Goal: Task Accomplishment & Management: Use online tool/utility

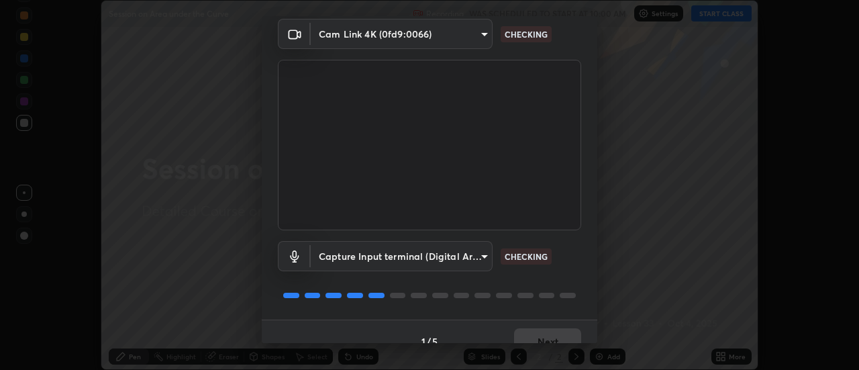
scroll to position [70, 0]
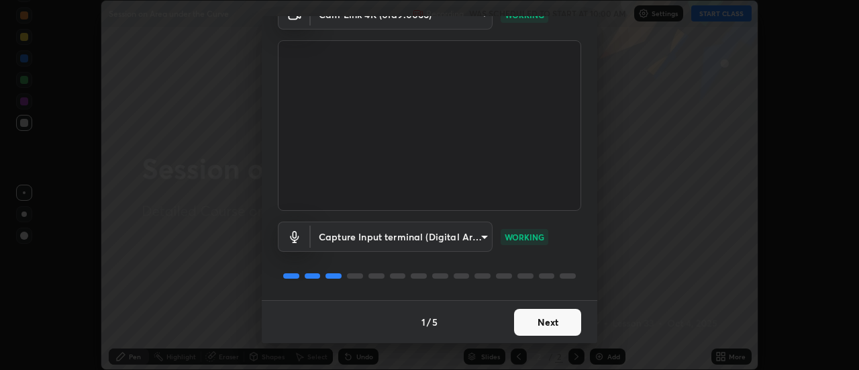
click at [559, 324] on button "Next" at bounding box center [547, 322] width 67 height 27
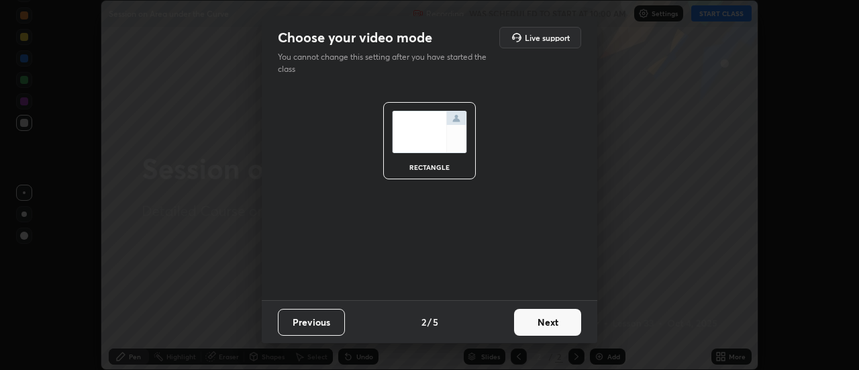
click at [558, 326] on button "Next" at bounding box center [547, 322] width 67 height 27
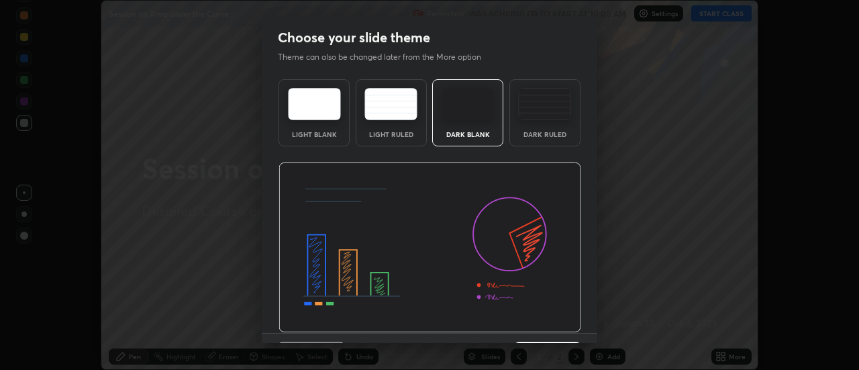
scroll to position [33, 0]
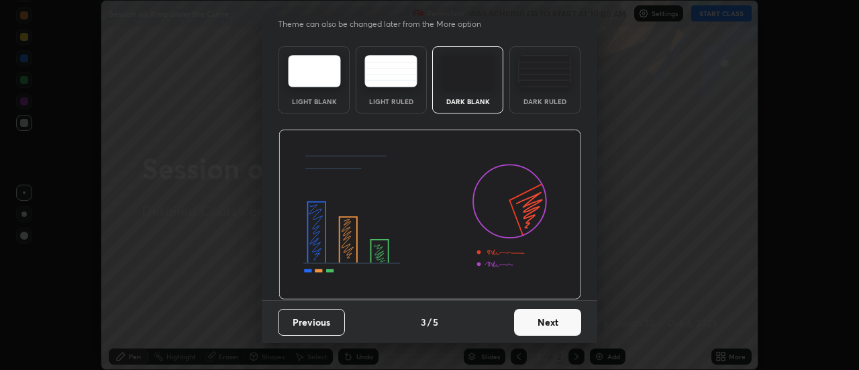
click at [557, 332] on button "Next" at bounding box center [547, 322] width 67 height 27
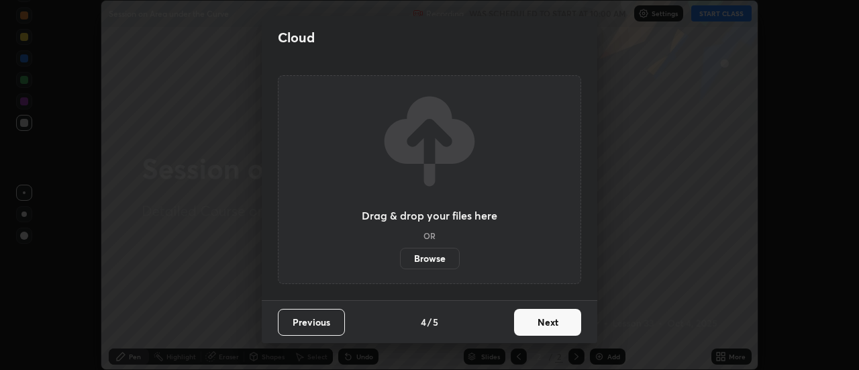
click at [558, 330] on button "Next" at bounding box center [547, 322] width 67 height 27
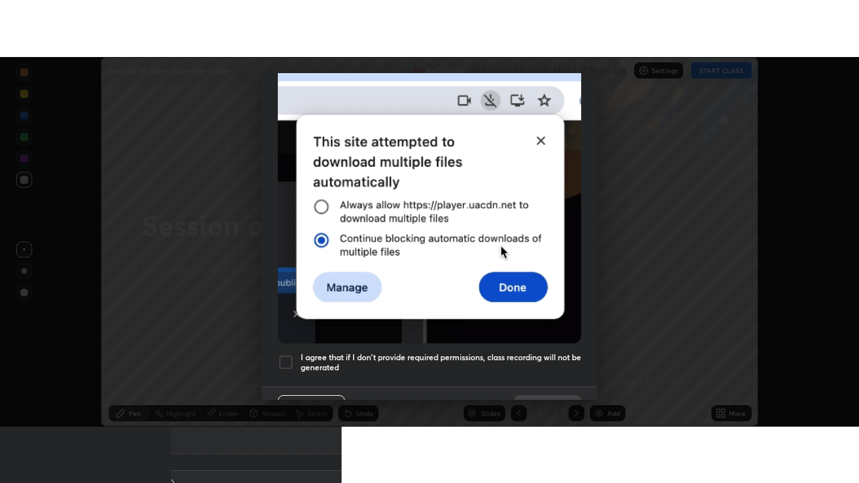
scroll to position [344, 0]
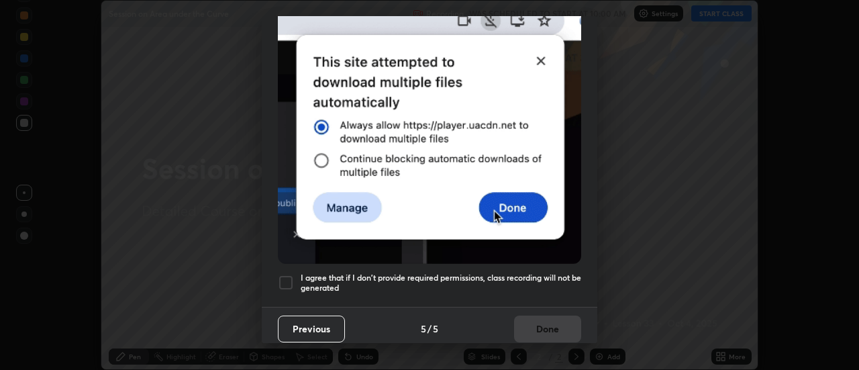
click at [286, 283] on div at bounding box center [286, 283] width 16 height 16
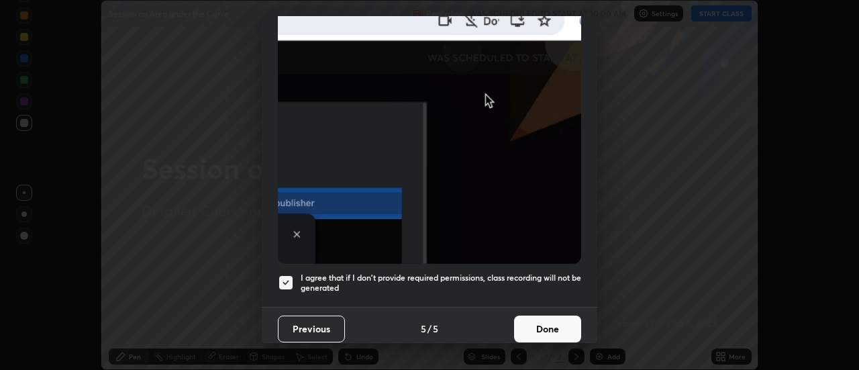
click at [538, 324] on button "Done" at bounding box center [547, 328] width 67 height 27
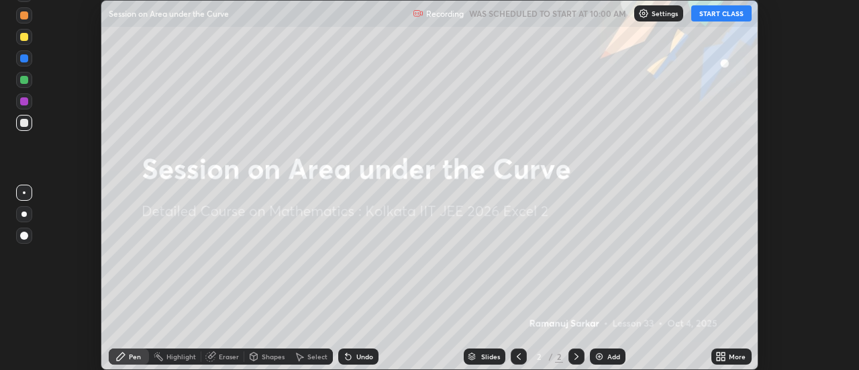
click at [720, 356] on icon at bounding box center [721, 356] width 11 height 11
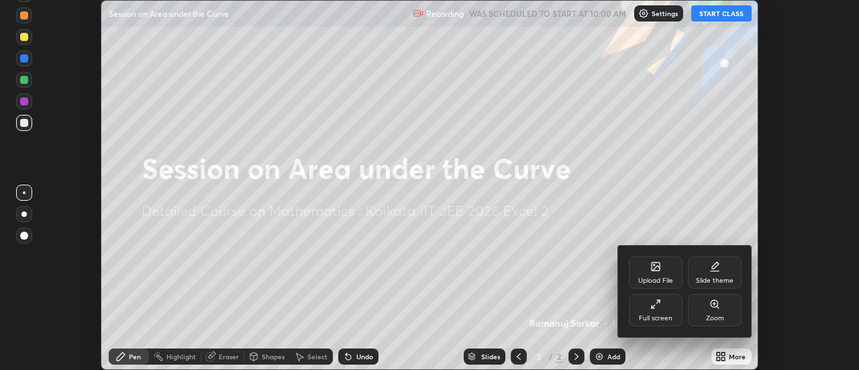
click at [648, 311] on div "Full screen" at bounding box center [656, 310] width 54 height 32
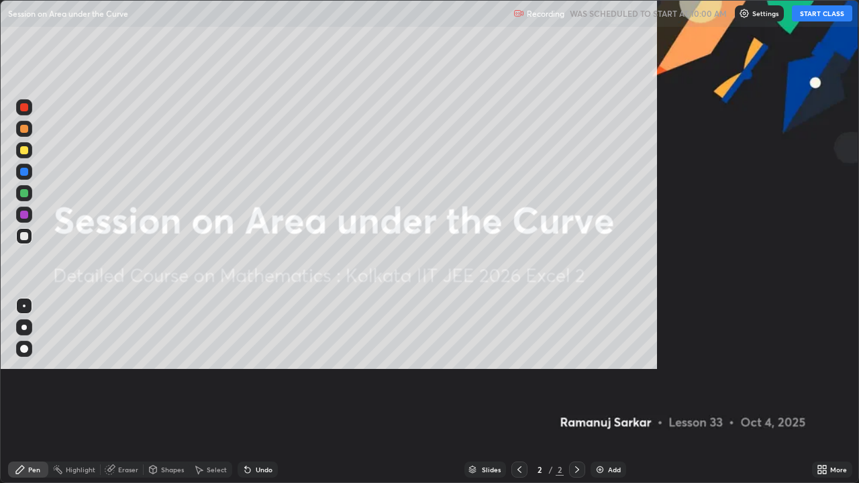
scroll to position [483, 859]
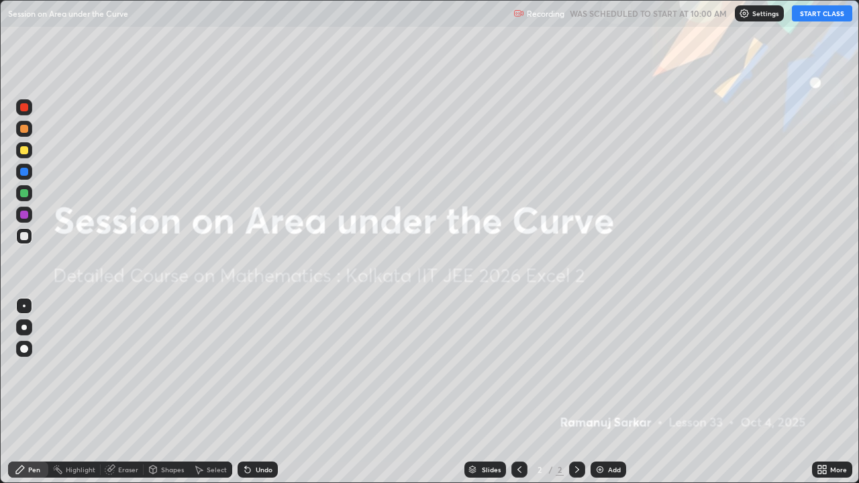
click at [810, 18] on button "START CLASS" at bounding box center [822, 13] width 60 height 16
click at [608, 369] on div "Add" at bounding box center [614, 470] width 13 height 7
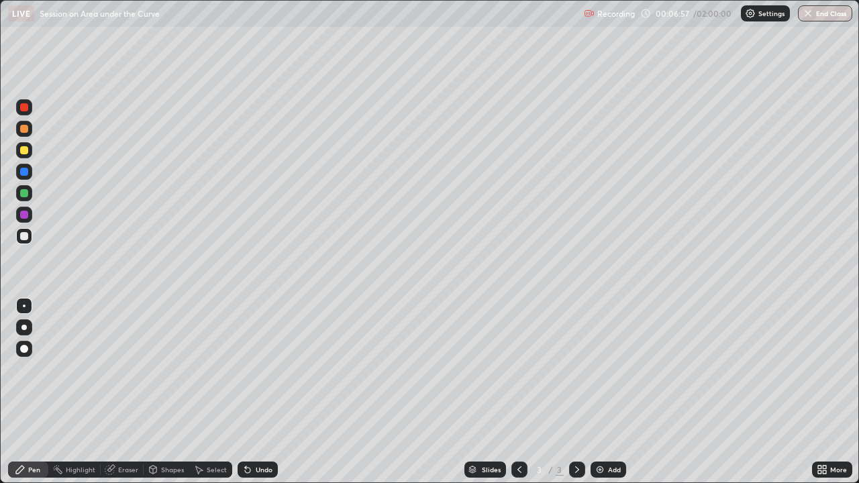
click at [26, 168] on div at bounding box center [24, 172] width 8 height 8
click at [26, 195] on div at bounding box center [24, 193] width 8 height 8
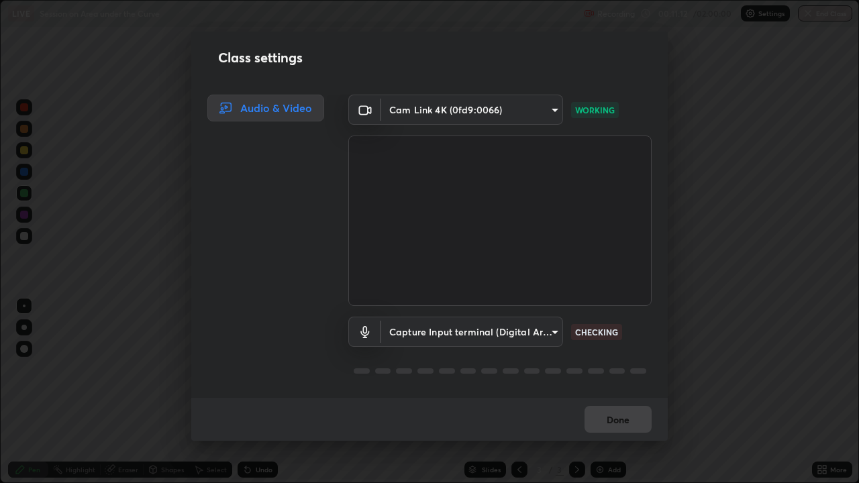
click at [600, 369] on div "Done" at bounding box center [429, 419] width 477 height 43
click at [597, 369] on div "Done" at bounding box center [429, 419] width 477 height 43
click at [519, 328] on body "Erase all LIVE Session on Area under the Curve Recording 00:11:16 / 02:00:00 Se…" at bounding box center [429, 241] width 859 height 483
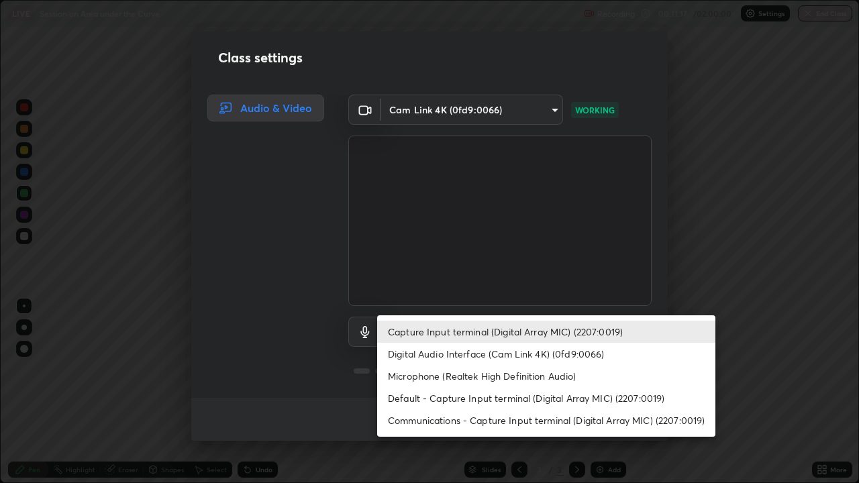
click at [509, 331] on li "Capture Input terminal (Digital Array MIC) (2207:0019)" at bounding box center [546, 332] width 338 height 22
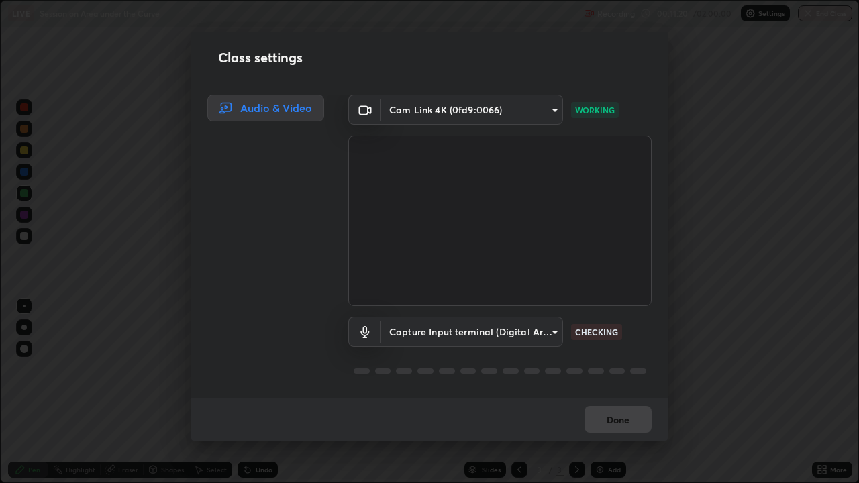
click at [132, 275] on div "Class settings Audio & Video Cam Link 4K (0fd9:0066) a3f6280076a782a3efc7967b4f…" at bounding box center [429, 241] width 859 height 483
click at [519, 330] on body "Erase all LIVE Session on Area under the Curve Recording 00:11:42 / 02:00:00 Se…" at bounding box center [429, 241] width 859 height 483
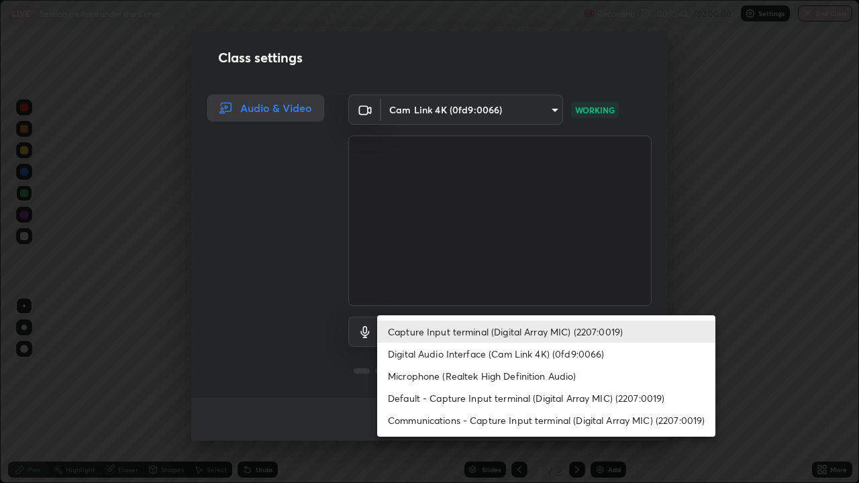
click at [552, 352] on li "Digital Audio Interface (Cam Link 4K) (0fd9:0066)" at bounding box center [546, 354] width 338 height 22
type input "ddb61f621cb68342eff25a1a3216697502e8e55dba090aa6637b6cea8a36d68b"
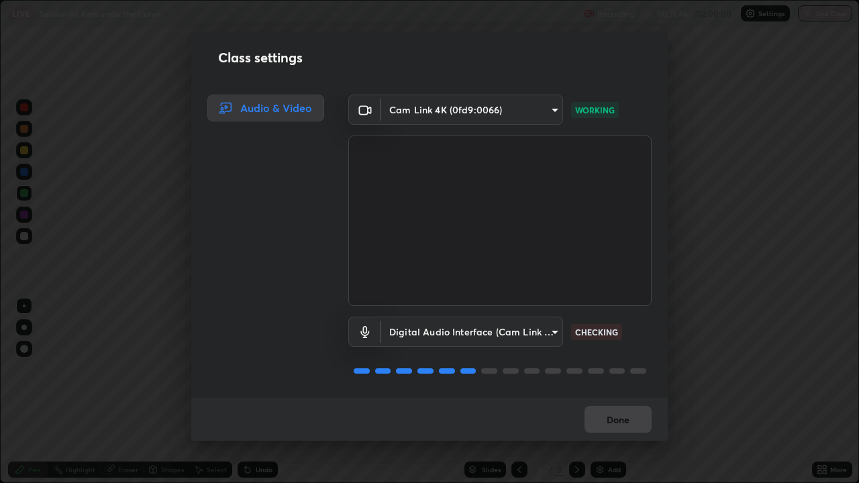
click at [532, 338] on body "Erase all LIVE Session on Area under the Curve Recording 00:11:46 / 02:00:00 Se…" at bounding box center [429, 241] width 859 height 483
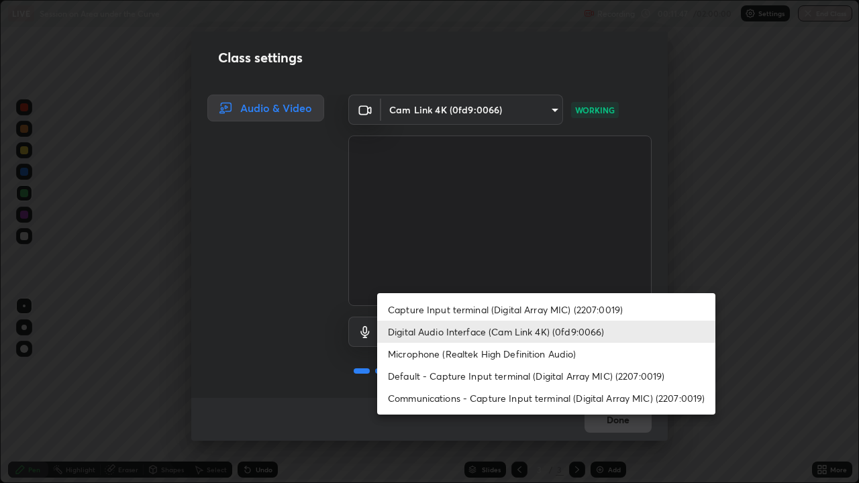
click at [545, 331] on li "Digital Audio Interface (Cam Link 4K) (0fd9:0066)" at bounding box center [546, 332] width 338 height 22
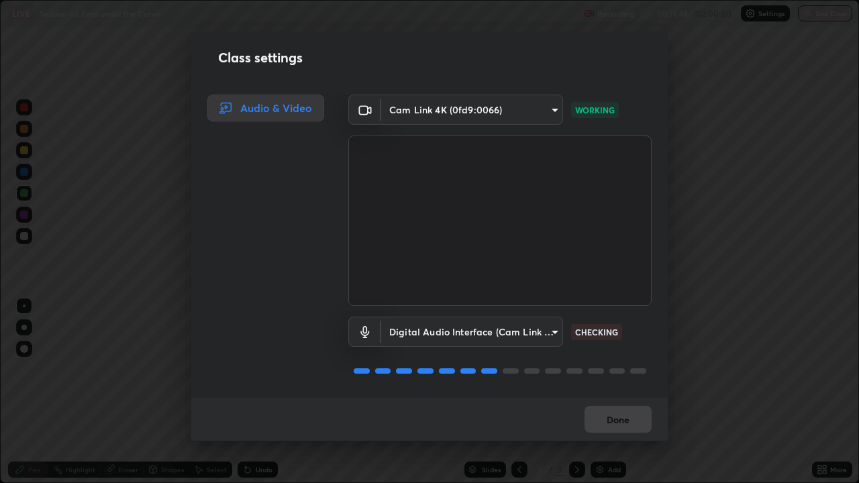
scroll to position [0, 0]
click at [623, 369] on button "Done" at bounding box center [618, 419] width 67 height 27
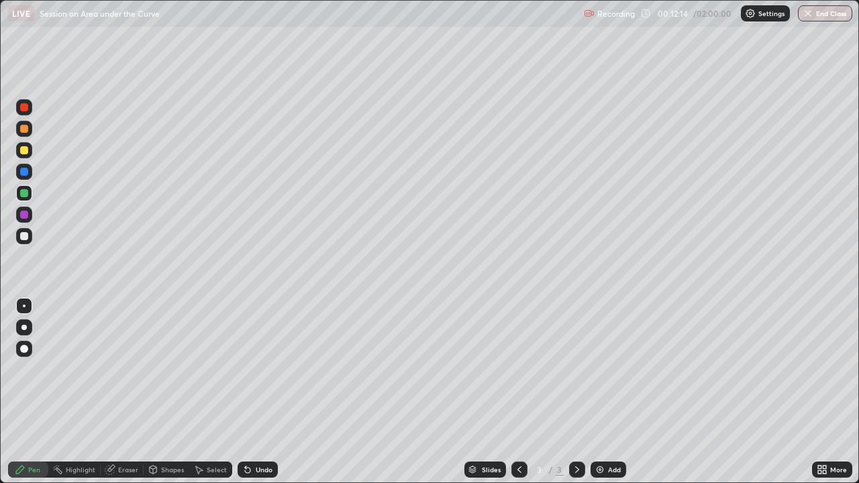
click at [209, 369] on div "Select" at bounding box center [217, 470] width 20 height 7
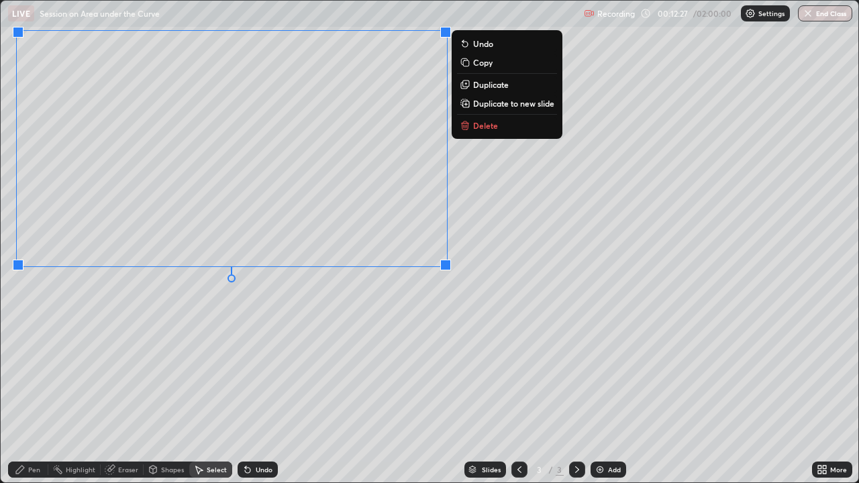
click at [34, 369] on div "Pen" at bounding box center [34, 470] width 12 height 7
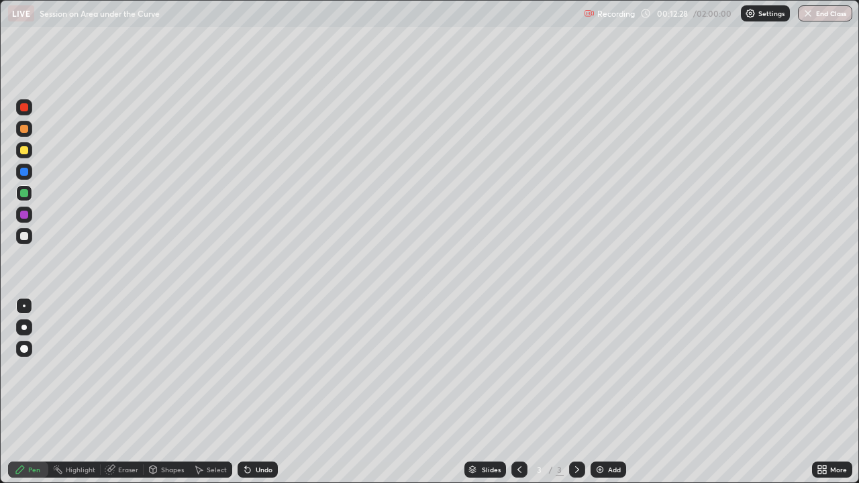
click at [25, 237] on div at bounding box center [24, 236] width 8 height 8
click at [22, 152] on div at bounding box center [24, 150] width 8 height 8
click at [611, 369] on div "Add" at bounding box center [614, 470] width 13 height 7
click at [29, 194] on div at bounding box center [24, 193] width 16 height 16
click at [28, 193] on div at bounding box center [24, 193] width 8 height 8
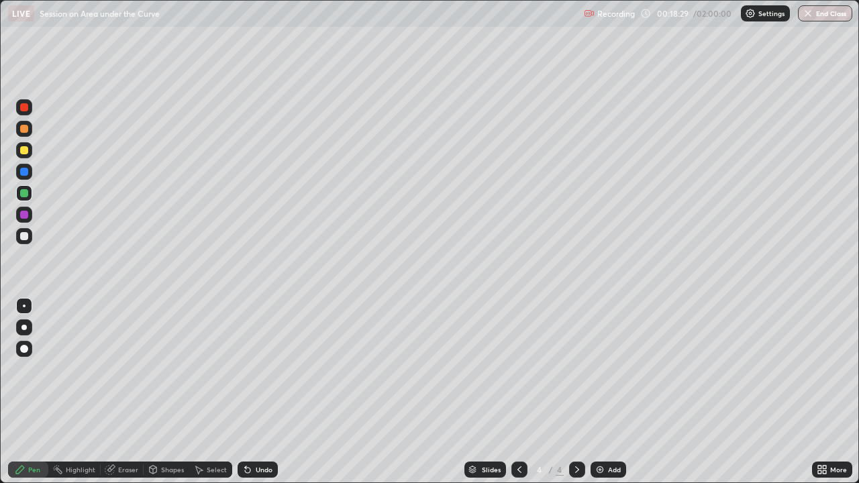
click at [25, 150] on div at bounding box center [24, 150] width 8 height 8
click at [261, 369] on div "Undo" at bounding box center [264, 470] width 17 height 7
click at [257, 369] on div "Undo" at bounding box center [264, 470] width 17 height 7
click at [252, 369] on div "Undo" at bounding box center [258, 470] width 40 height 16
click at [258, 369] on div "Undo" at bounding box center [258, 470] width 40 height 16
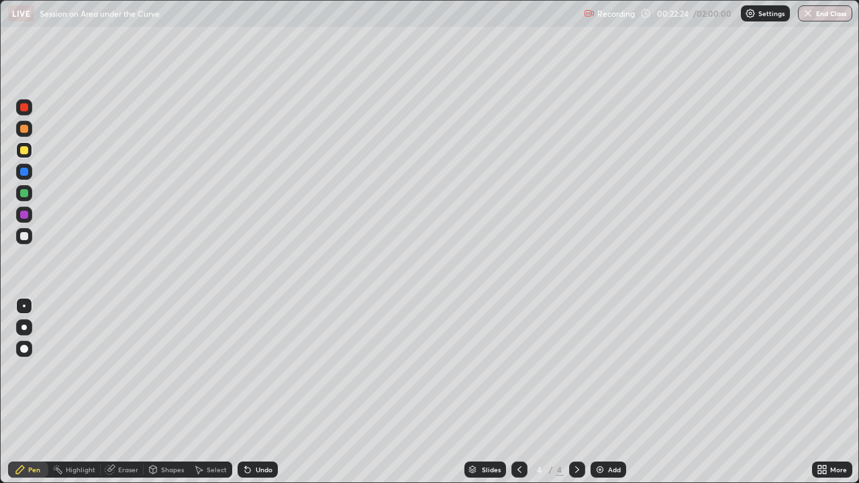
click at [259, 369] on div "Undo" at bounding box center [258, 470] width 40 height 16
click at [258, 369] on div "Undo" at bounding box center [264, 470] width 17 height 7
click at [256, 369] on div "Undo" at bounding box center [264, 470] width 17 height 7
click at [250, 369] on div "Undo" at bounding box center [258, 470] width 40 height 16
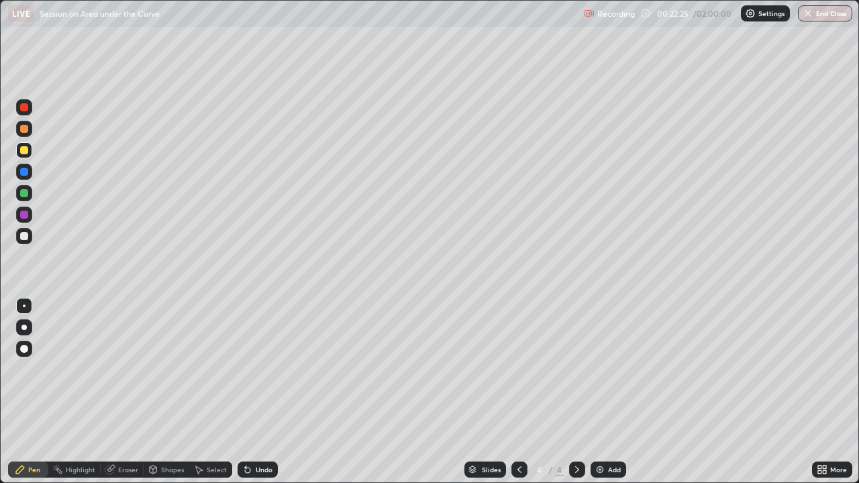
click at [245, 369] on icon at bounding box center [245, 467] width 1 height 1
click at [245, 369] on icon at bounding box center [247, 470] width 5 height 5
click at [600, 369] on img at bounding box center [600, 470] width 11 height 11
click at [518, 369] on icon at bounding box center [519, 470] width 11 height 11
click at [605, 369] on div "Add" at bounding box center [609, 470] width 36 height 16
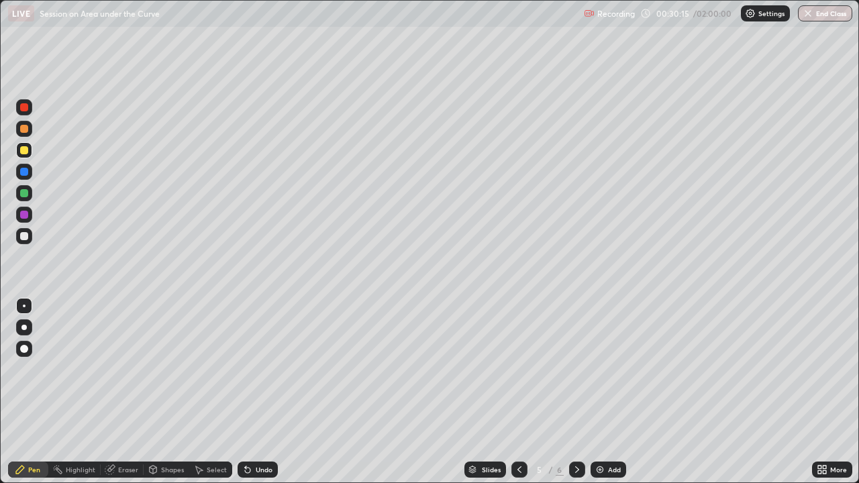
click at [28, 193] on div at bounding box center [24, 193] width 8 height 8
click at [23, 153] on div at bounding box center [24, 150] width 8 height 8
click at [257, 369] on div "Undo" at bounding box center [264, 470] width 17 height 7
click at [256, 369] on div "Undo" at bounding box center [264, 470] width 17 height 7
click at [255, 369] on div "Undo" at bounding box center [258, 470] width 40 height 16
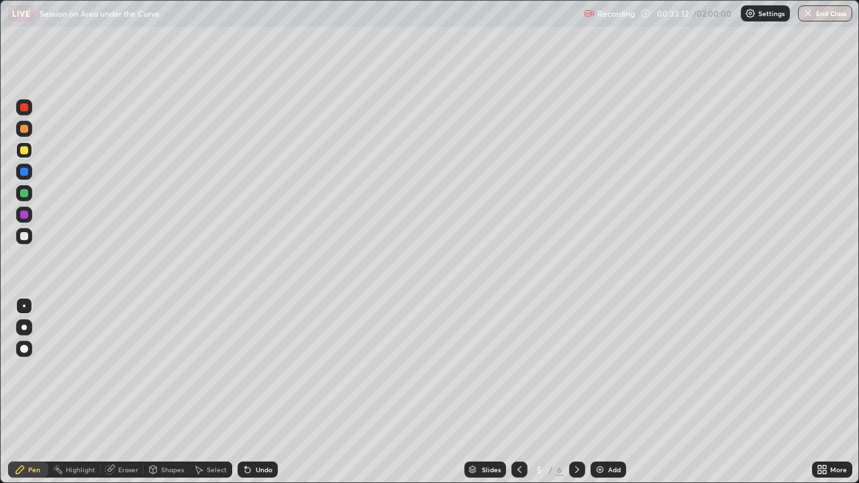
click at [256, 369] on div "Undo" at bounding box center [258, 470] width 40 height 16
click at [259, 369] on div "Undo" at bounding box center [264, 470] width 17 height 7
click at [258, 369] on div "Undo" at bounding box center [264, 470] width 17 height 7
click at [258, 369] on div "Undo" at bounding box center [258, 470] width 40 height 16
click at [256, 369] on div "Undo" at bounding box center [264, 470] width 17 height 7
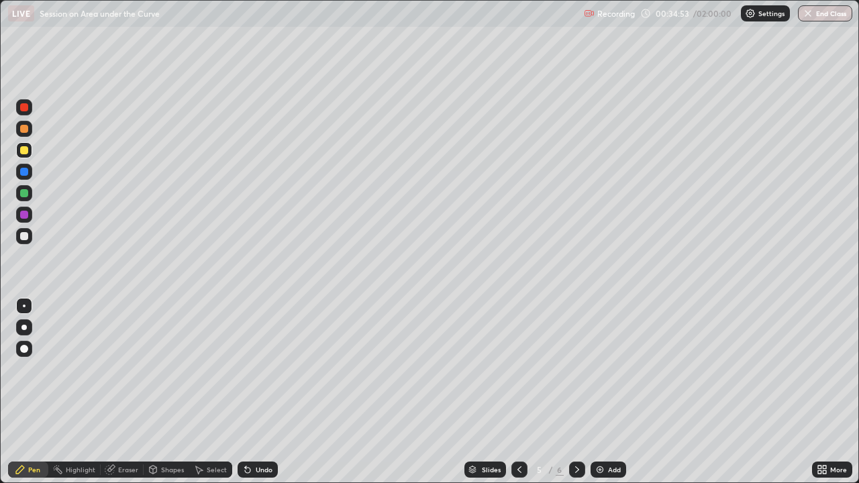
click at [256, 369] on div "Undo" at bounding box center [264, 470] width 17 height 7
click at [257, 369] on div "Undo" at bounding box center [264, 470] width 17 height 7
click at [260, 369] on div "Undo" at bounding box center [264, 470] width 17 height 7
click at [258, 369] on div "Undo" at bounding box center [264, 470] width 17 height 7
click at [259, 369] on div "Undo" at bounding box center [264, 470] width 17 height 7
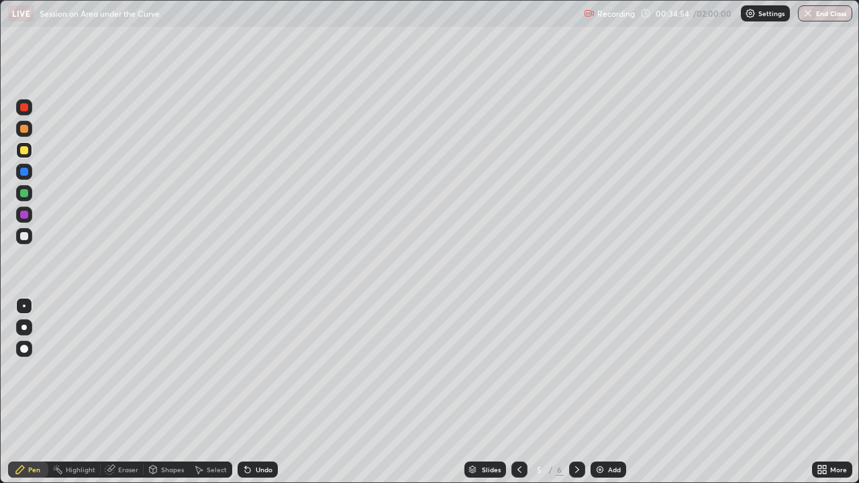
click at [264, 369] on div "Undo" at bounding box center [258, 470] width 40 height 16
click at [256, 369] on div "Undo" at bounding box center [264, 470] width 17 height 7
click at [27, 175] on div at bounding box center [24, 172] width 8 height 8
click at [27, 196] on div at bounding box center [24, 193] width 8 height 8
click at [253, 369] on div "Undo" at bounding box center [258, 470] width 40 height 16
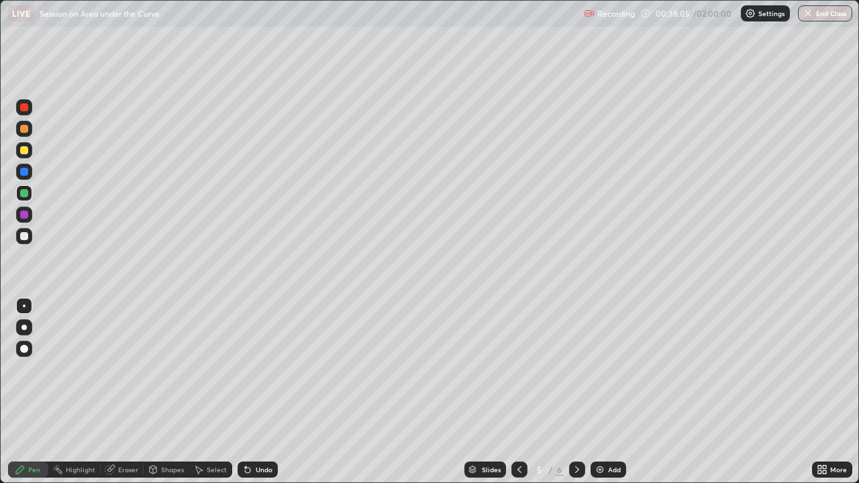
click at [250, 369] on icon at bounding box center [247, 470] width 11 height 11
click at [28, 153] on div at bounding box center [24, 150] width 8 height 8
click at [608, 369] on div "Add" at bounding box center [614, 470] width 13 height 7
click at [256, 369] on div "Undo" at bounding box center [258, 470] width 40 height 16
click at [256, 369] on div "Undo" at bounding box center [264, 470] width 17 height 7
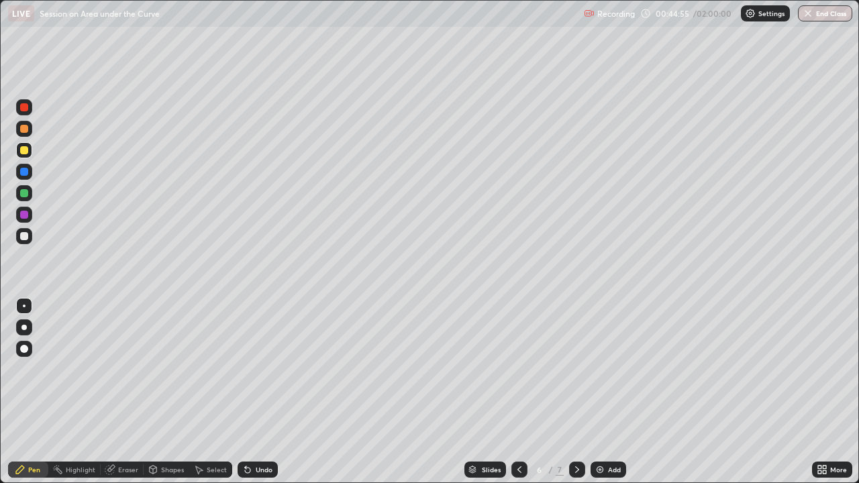
click at [264, 369] on div "Undo" at bounding box center [264, 470] width 17 height 7
click at [262, 369] on div "Undo" at bounding box center [264, 470] width 17 height 7
click at [22, 191] on div at bounding box center [24, 193] width 8 height 8
click at [256, 369] on div "Undo" at bounding box center [264, 470] width 17 height 7
click at [271, 369] on div "Undo" at bounding box center [264, 470] width 17 height 7
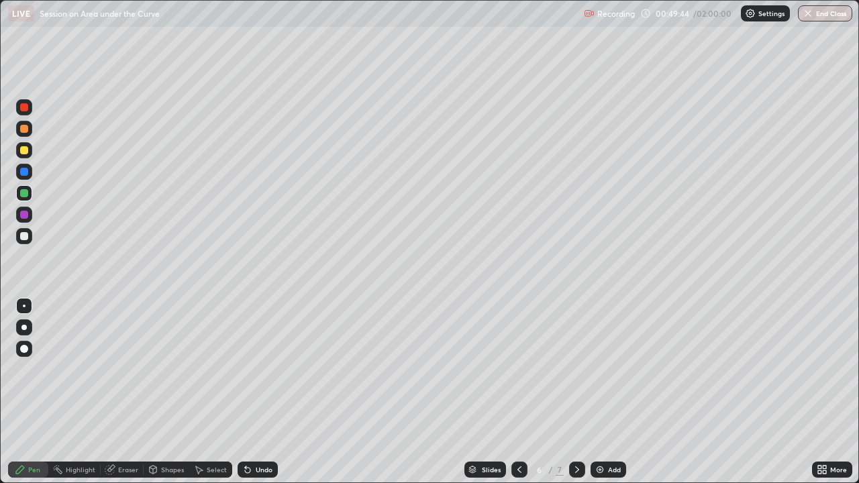
click at [222, 369] on div "Select" at bounding box center [217, 470] width 20 height 7
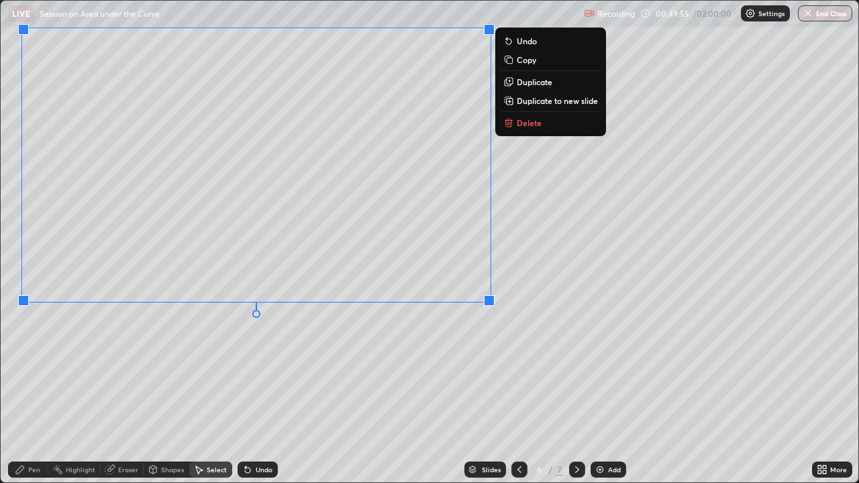
click at [448, 356] on div "0 ° Undo Copy Duplicate Duplicate to new slide Delete" at bounding box center [430, 242] width 858 height 482
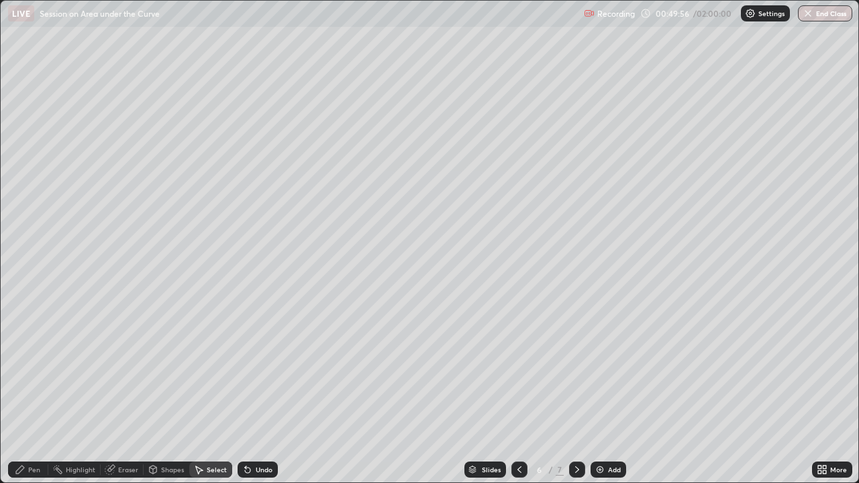
click at [46, 369] on div "Pen" at bounding box center [28, 470] width 40 height 16
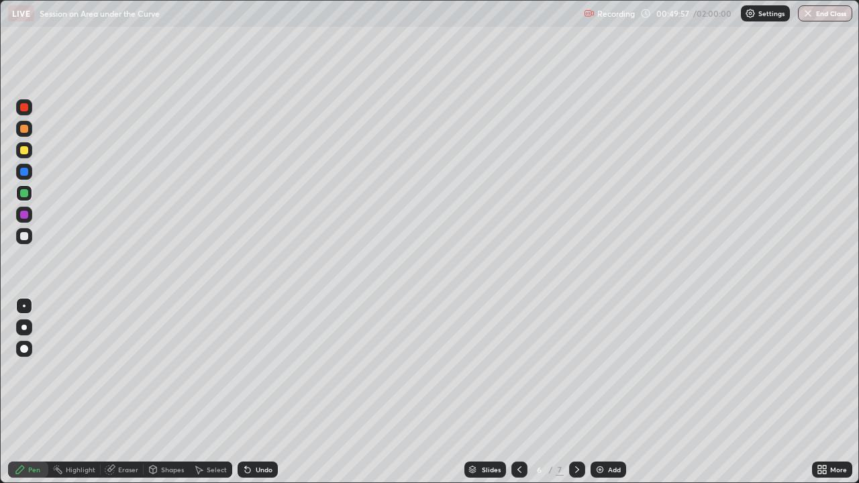
click at [24, 129] on div at bounding box center [24, 129] width 8 height 8
click at [27, 212] on div at bounding box center [24, 215] width 8 height 8
click at [23, 232] on div at bounding box center [24, 236] width 8 height 8
click at [256, 369] on div "Undo" at bounding box center [264, 470] width 17 height 7
click at [251, 369] on div "Undo" at bounding box center [258, 470] width 40 height 16
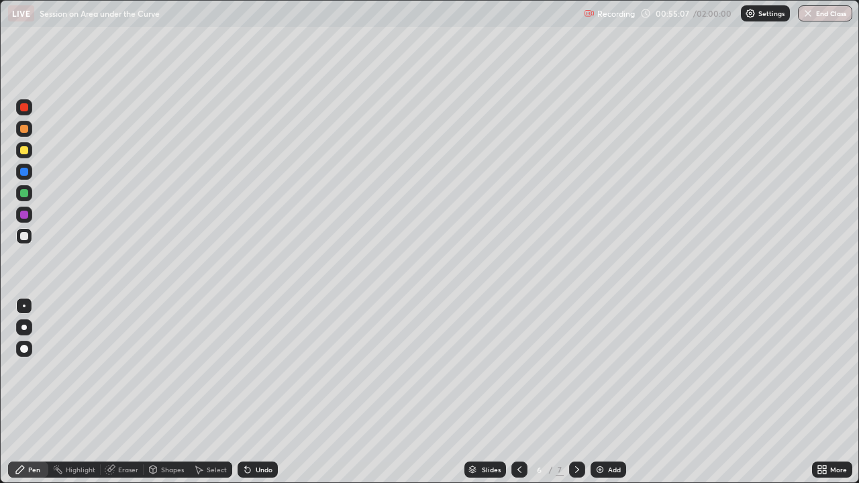
click at [520, 369] on div at bounding box center [520, 469] width 16 height 27
click at [258, 369] on div "Undo" at bounding box center [258, 470] width 40 height 16
click at [256, 369] on div "Undo" at bounding box center [264, 470] width 17 height 7
click at [518, 369] on icon at bounding box center [519, 470] width 11 height 11
click at [569, 369] on div at bounding box center [577, 470] width 16 height 16
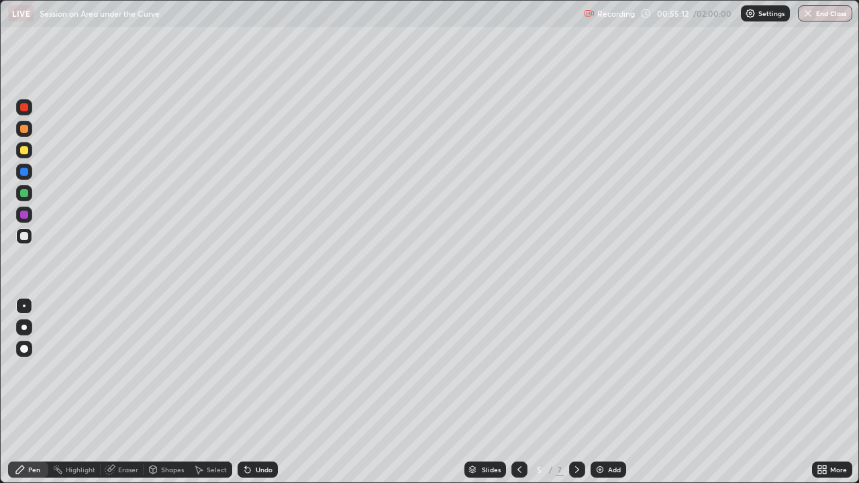
click at [576, 369] on icon at bounding box center [577, 470] width 11 height 11
click at [518, 369] on icon at bounding box center [519, 470] width 11 height 11
click at [520, 369] on icon at bounding box center [519, 470] width 11 height 11
click at [518, 369] on icon at bounding box center [519, 470] width 11 height 11
click at [570, 369] on div at bounding box center [577, 470] width 16 height 16
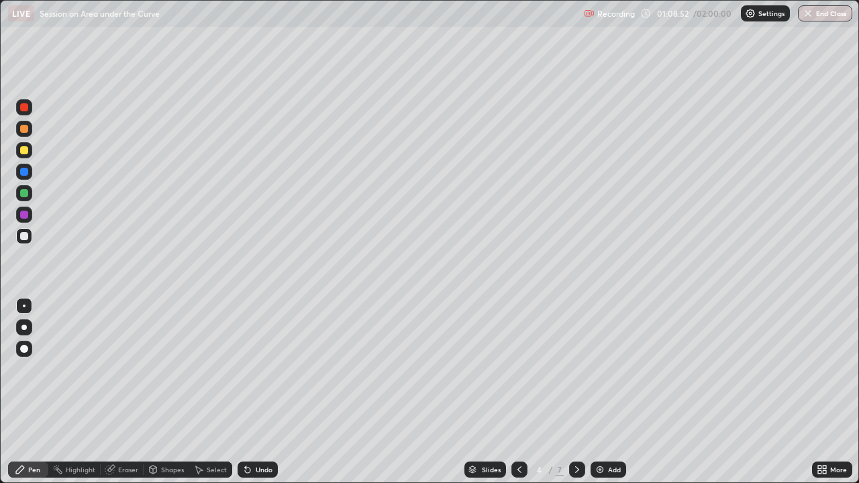
click at [576, 369] on icon at bounding box center [577, 470] width 11 height 11
click at [558, 369] on div "7" at bounding box center [560, 470] width 8 height 12
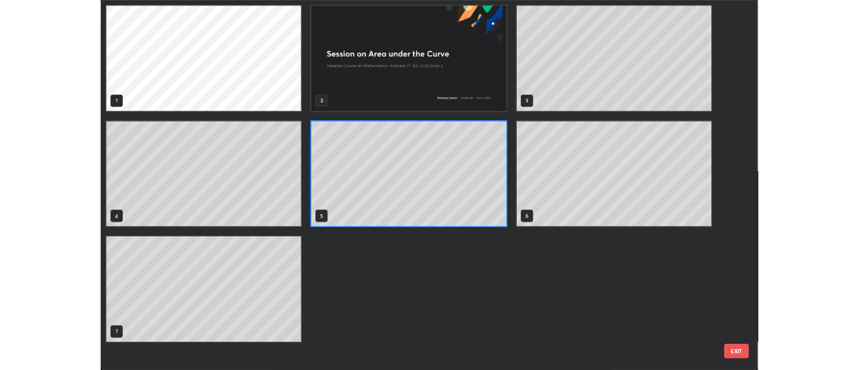
scroll to position [478, 851]
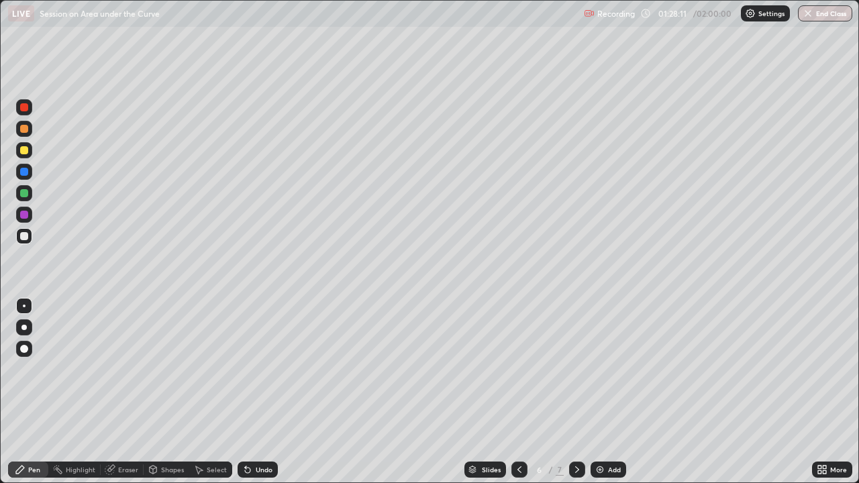
click at [576, 369] on icon at bounding box center [577, 470] width 11 height 11
click at [265, 369] on div "Undo" at bounding box center [258, 470] width 40 height 16
click at [266, 369] on div "Undo" at bounding box center [258, 470] width 40 height 16
click at [26, 145] on div at bounding box center [24, 150] width 16 height 16
click at [25, 149] on div at bounding box center [24, 150] width 8 height 8
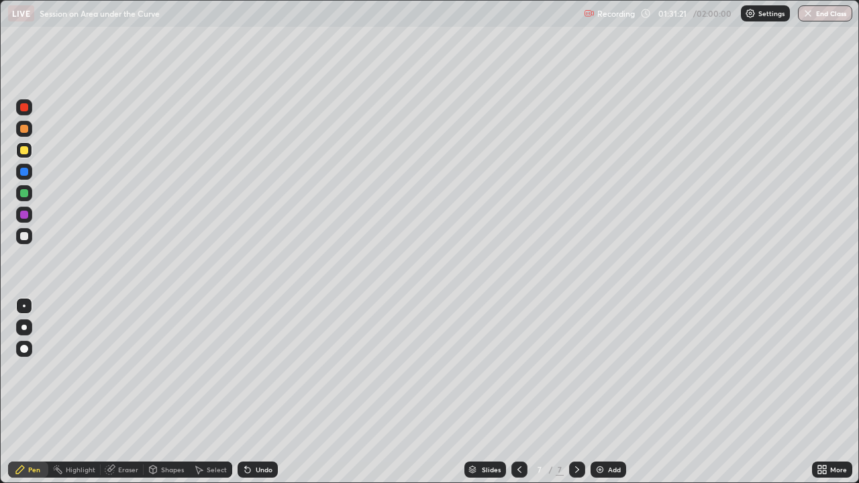
click at [23, 151] on div at bounding box center [24, 150] width 8 height 8
click at [207, 369] on div "Select" at bounding box center [217, 470] width 20 height 7
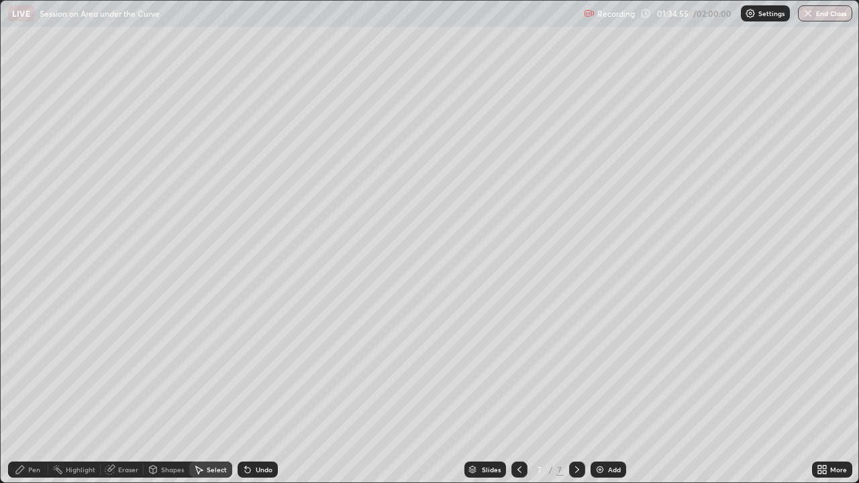
click at [123, 369] on div "Eraser" at bounding box center [122, 470] width 43 height 16
click at [40, 369] on div "Pen" at bounding box center [34, 470] width 12 height 7
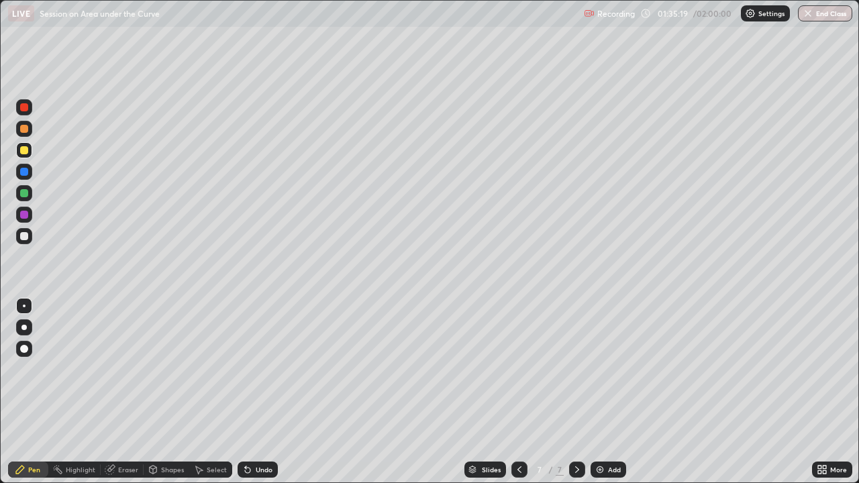
click at [210, 369] on div "Select" at bounding box center [217, 470] width 20 height 7
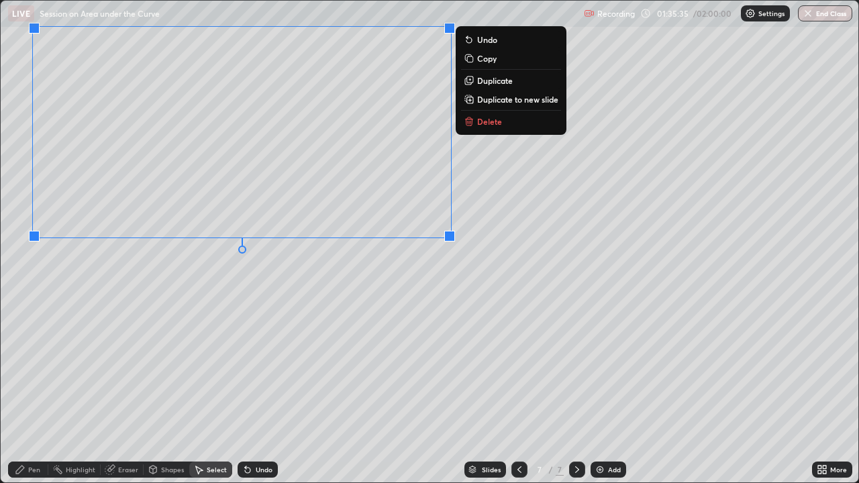
click at [460, 287] on div "0 ° Undo Copy Duplicate Duplicate to new slide Delete" at bounding box center [430, 242] width 858 height 482
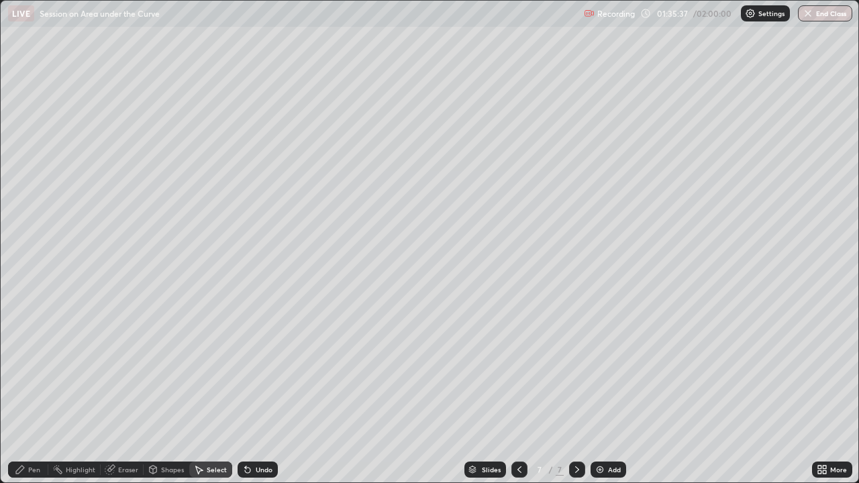
click at [31, 369] on div "Pen" at bounding box center [34, 470] width 12 height 7
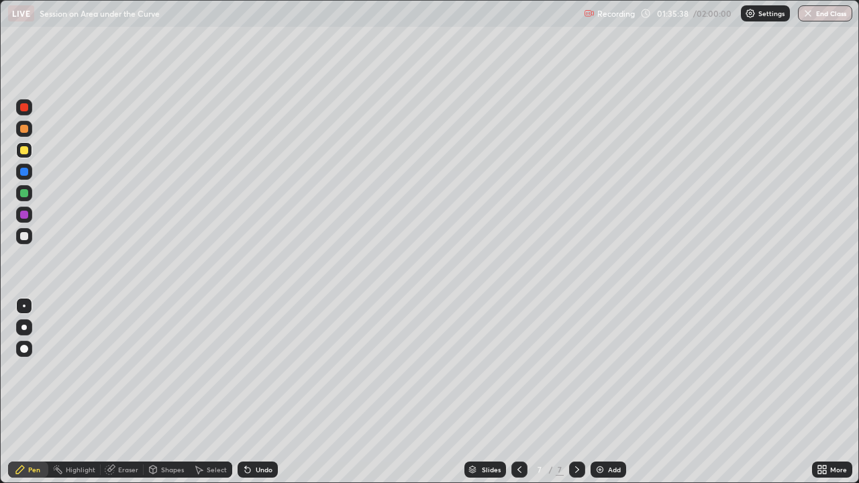
click at [24, 194] on div at bounding box center [24, 193] width 8 height 8
click at [81, 369] on div "Highlight" at bounding box center [81, 470] width 30 height 7
click at [37, 369] on div "Pen" at bounding box center [34, 470] width 12 height 7
click at [161, 369] on div "Shapes" at bounding box center [172, 470] width 23 height 7
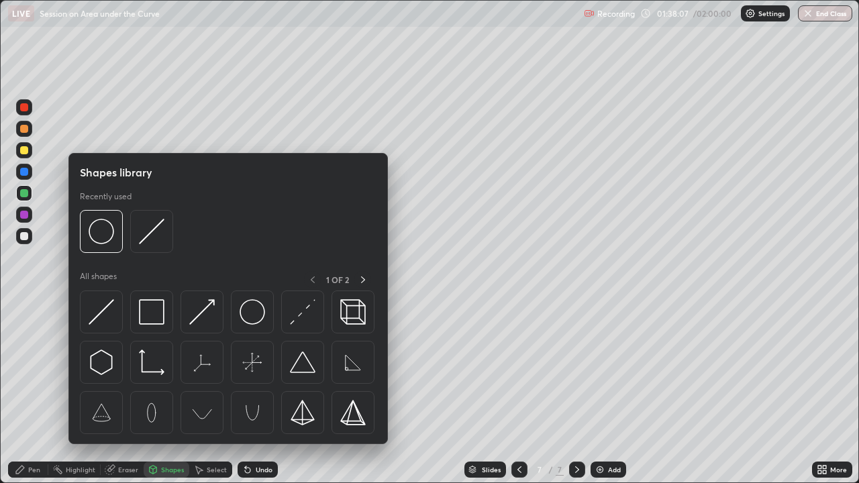
click at [126, 369] on div "Eraser" at bounding box center [128, 470] width 20 height 7
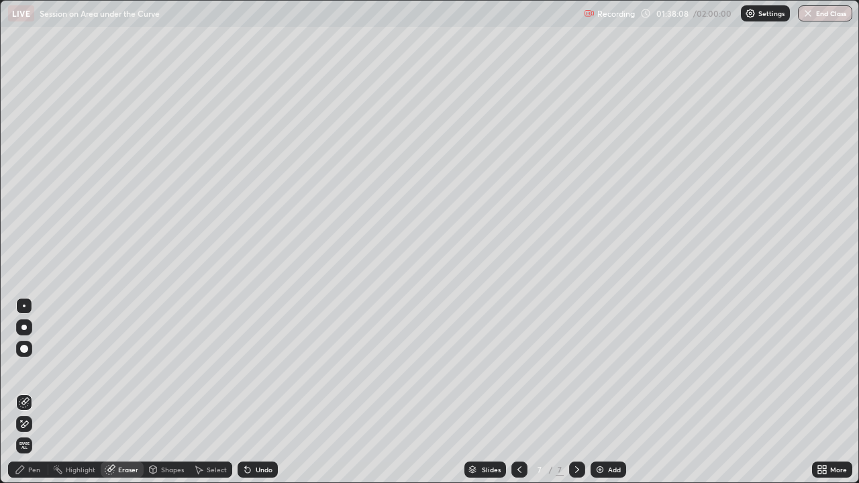
click at [23, 369] on icon at bounding box center [24, 424] width 11 height 11
click at [35, 369] on div "Pen" at bounding box center [34, 470] width 12 height 7
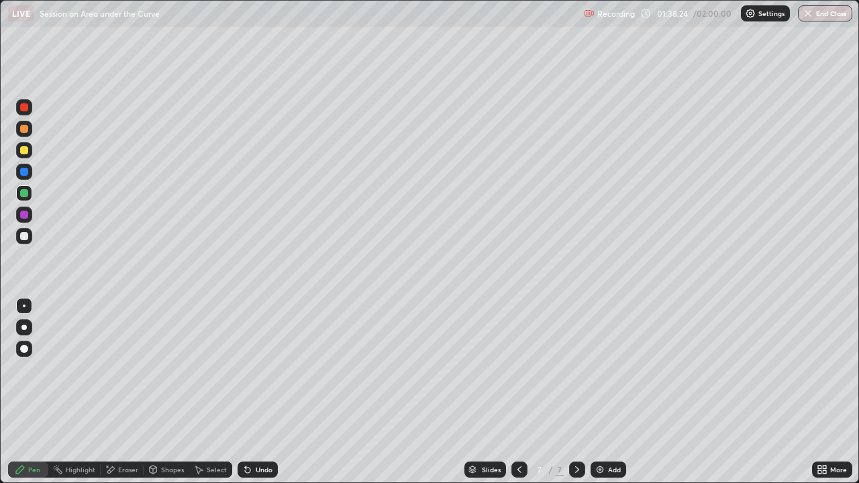
click at [255, 369] on div "Undo" at bounding box center [258, 470] width 40 height 16
click at [258, 369] on div "Undo" at bounding box center [258, 470] width 40 height 16
click at [23, 213] on div at bounding box center [24, 215] width 8 height 8
click at [27, 148] on div at bounding box center [24, 150] width 8 height 8
click at [600, 369] on img at bounding box center [600, 470] width 11 height 11
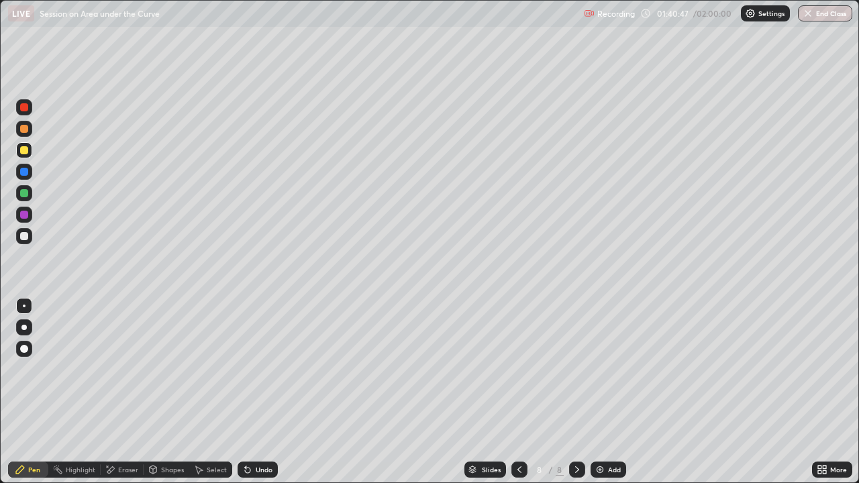
click at [25, 177] on div at bounding box center [24, 172] width 16 height 16
click at [29, 198] on div at bounding box center [24, 193] width 16 height 16
click at [27, 235] on div at bounding box center [24, 236] width 8 height 8
click at [520, 369] on icon at bounding box center [519, 470] width 11 height 11
click at [518, 369] on icon at bounding box center [519, 470] width 11 height 11
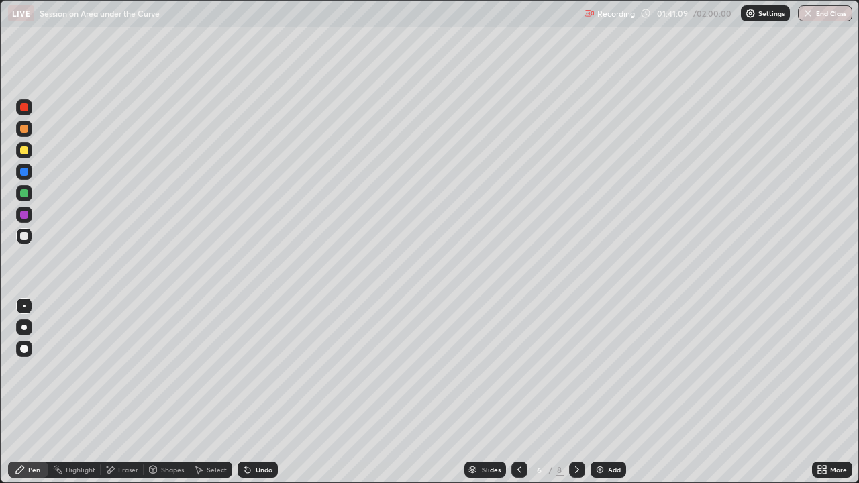
click at [572, 369] on icon at bounding box center [577, 470] width 11 height 11
click at [598, 369] on img at bounding box center [600, 470] width 11 height 11
click at [21, 153] on div at bounding box center [24, 150] width 8 height 8
click at [252, 369] on div "Undo" at bounding box center [258, 470] width 40 height 16
click at [253, 369] on div "Undo" at bounding box center [258, 470] width 40 height 16
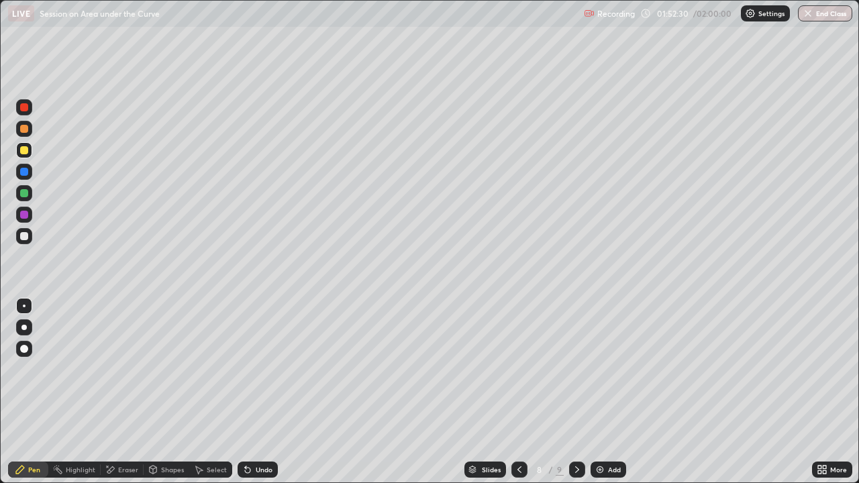
click at [253, 369] on div "Undo" at bounding box center [258, 470] width 40 height 16
click at [252, 369] on div "Undo" at bounding box center [258, 470] width 40 height 16
click at [254, 369] on div "Undo" at bounding box center [258, 470] width 40 height 16
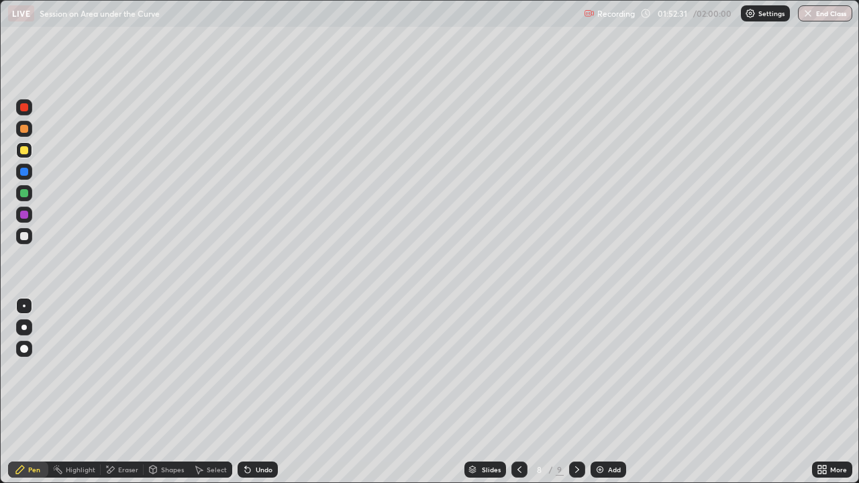
click at [252, 369] on div "Undo" at bounding box center [258, 470] width 40 height 16
click at [253, 369] on div "Undo" at bounding box center [258, 470] width 40 height 16
click at [254, 369] on div "Undo" at bounding box center [258, 470] width 40 height 16
click at [255, 369] on div "Undo" at bounding box center [258, 470] width 40 height 16
click at [254, 369] on div "Undo" at bounding box center [258, 470] width 40 height 16
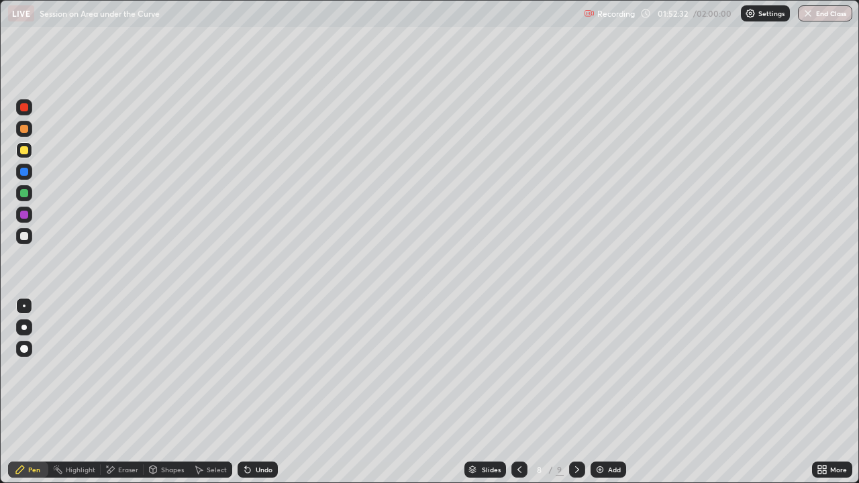
click at [254, 369] on div "Undo" at bounding box center [258, 470] width 40 height 16
click at [255, 369] on div "Undo" at bounding box center [258, 470] width 40 height 16
click at [256, 369] on div "Undo" at bounding box center [264, 470] width 17 height 7
click at [214, 369] on div "Select" at bounding box center [217, 470] width 20 height 7
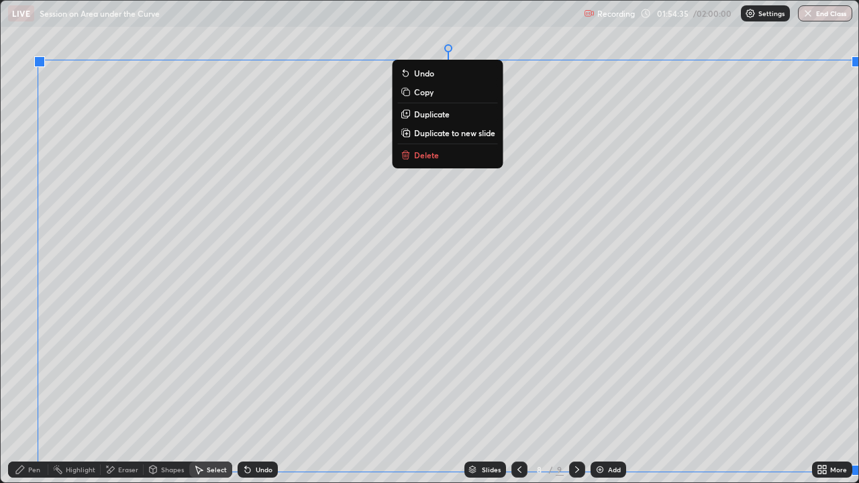
click at [594, 97] on div "0 ° Undo Copy Duplicate Duplicate to new slide Delete" at bounding box center [430, 242] width 858 height 482
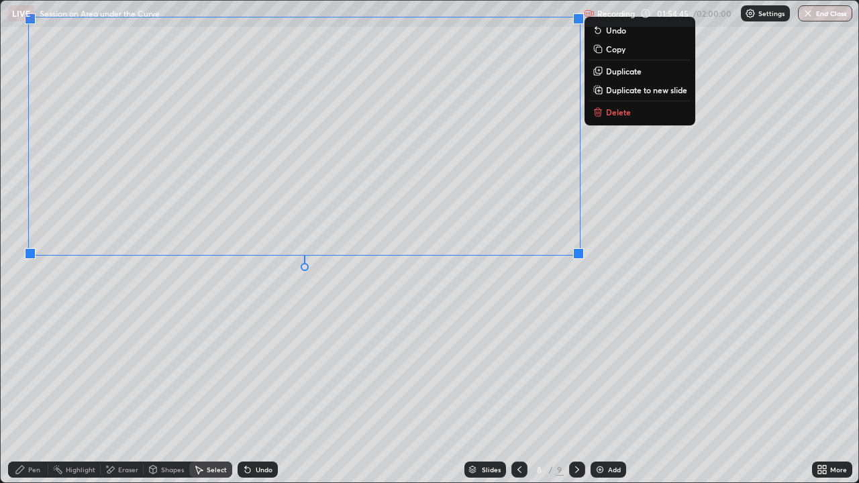
click at [591, 309] on div "0 ° Undo Copy Duplicate Duplicate to new slide Delete" at bounding box center [430, 242] width 858 height 482
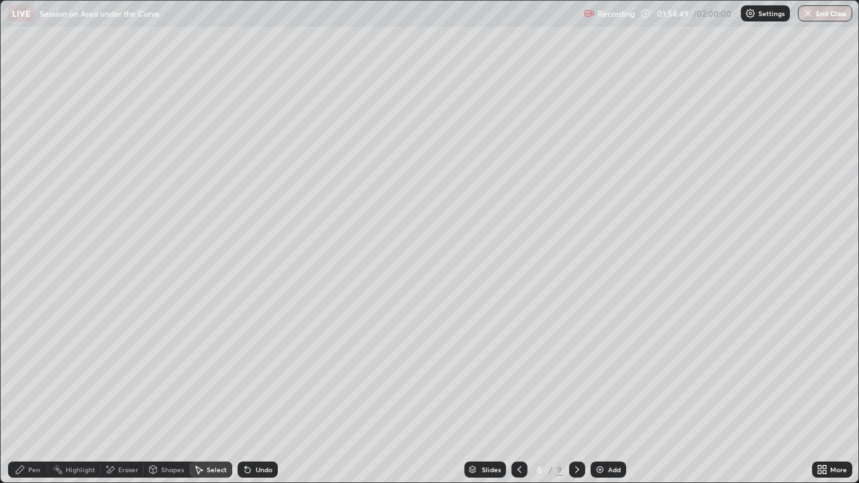
click at [29, 369] on div "Pen" at bounding box center [34, 470] width 12 height 7
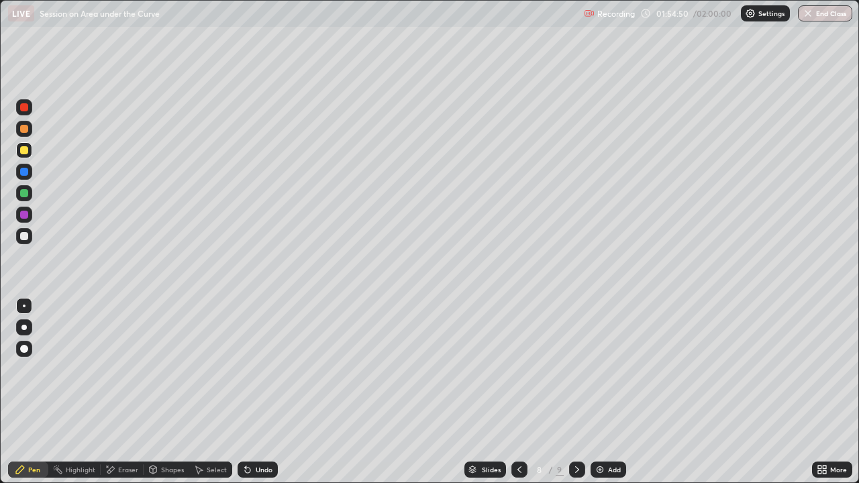
click at [26, 194] on div at bounding box center [24, 193] width 8 height 8
click at [25, 174] on div at bounding box center [24, 172] width 8 height 8
click at [23, 239] on div at bounding box center [24, 236] width 8 height 8
click at [19, 129] on div at bounding box center [24, 129] width 16 height 16
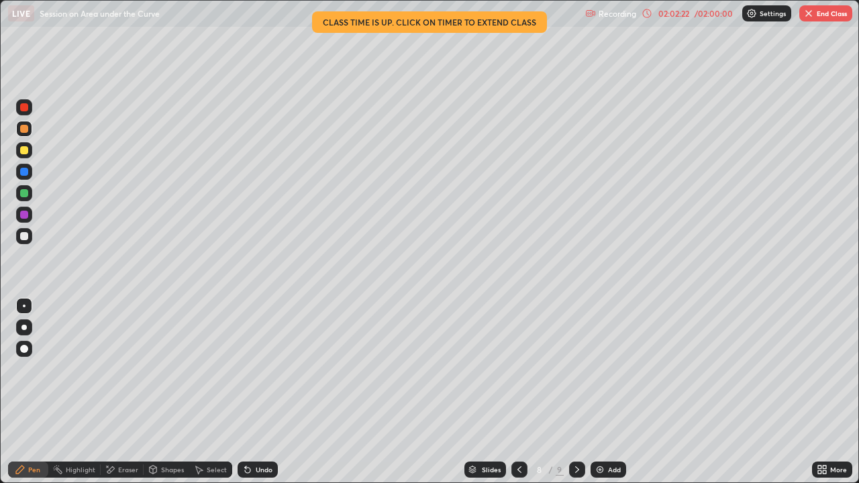
click at [818, 21] on button "End Class" at bounding box center [825, 13] width 53 height 16
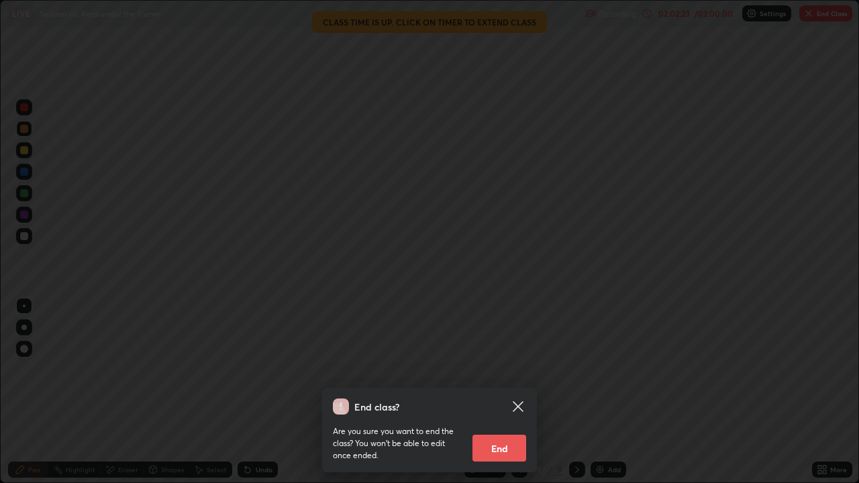
click at [499, 369] on button "End" at bounding box center [500, 448] width 54 height 27
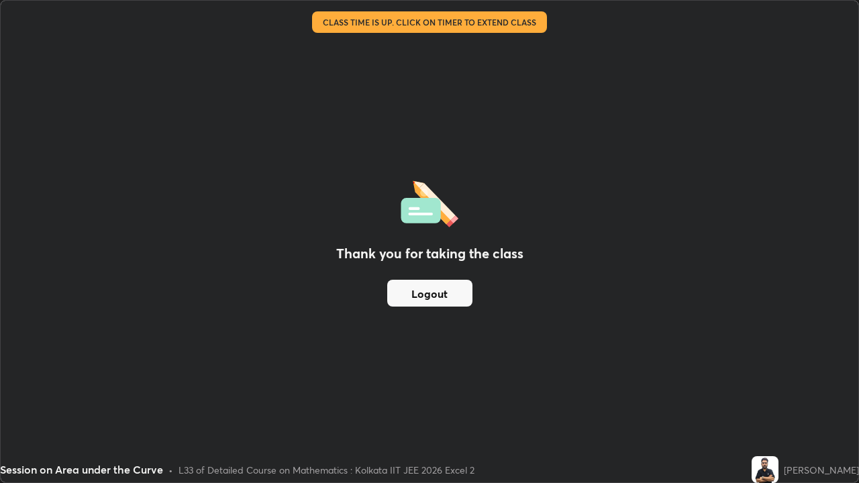
click at [569, 312] on div "Thank you for taking the class Logout" at bounding box center [430, 242] width 858 height 482
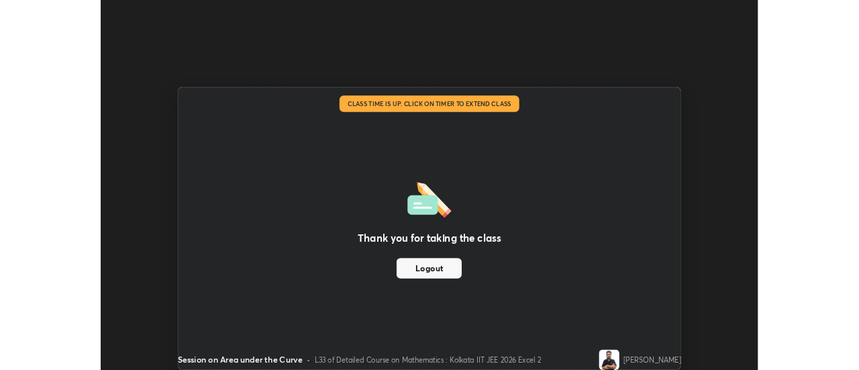
scroll to position [66756, 66267]
